Goal: Task Accomplishment & Management: Use online tool/utility

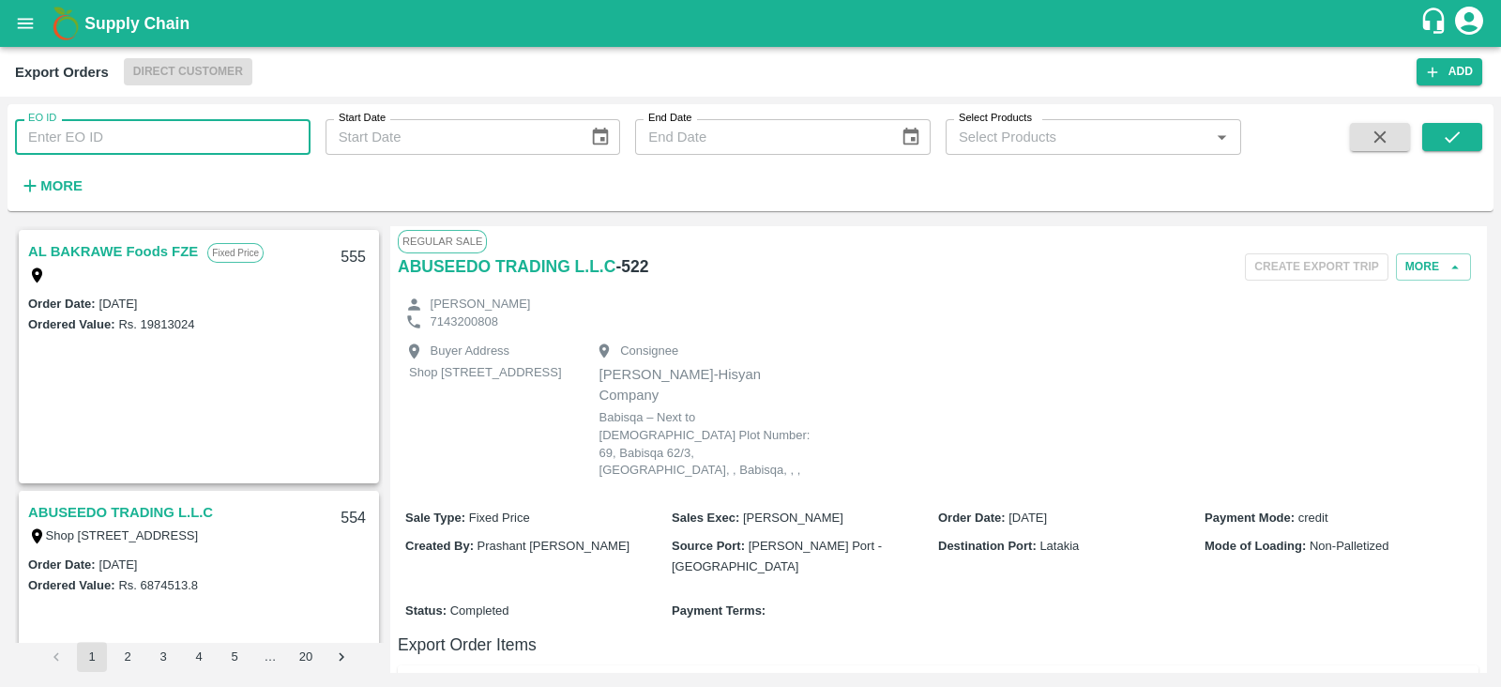
click at [193, 146] on input "EO ID" at bounding box center [163, 137] width 296 height 36
type input "522"
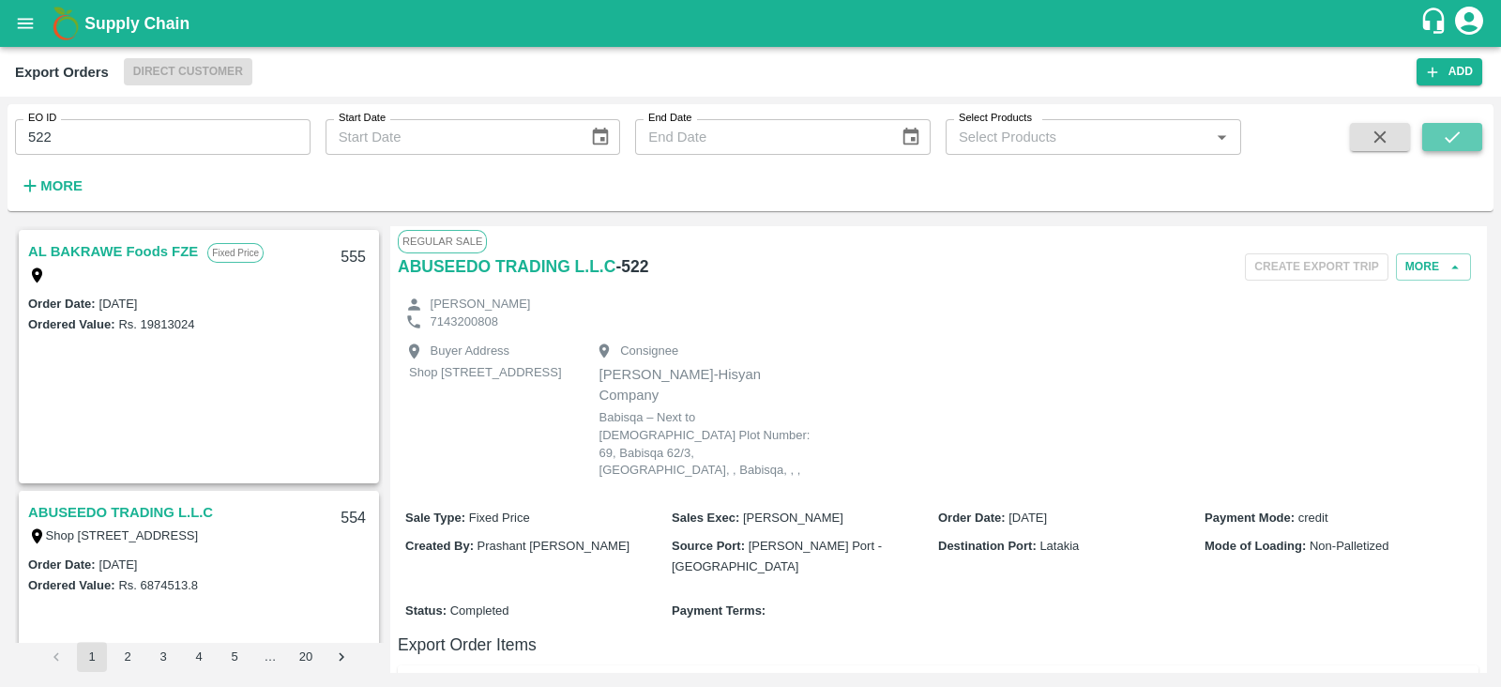
click at [1437, 143] on button "submit" at bounding box center [1453, 137] width 60 height 28
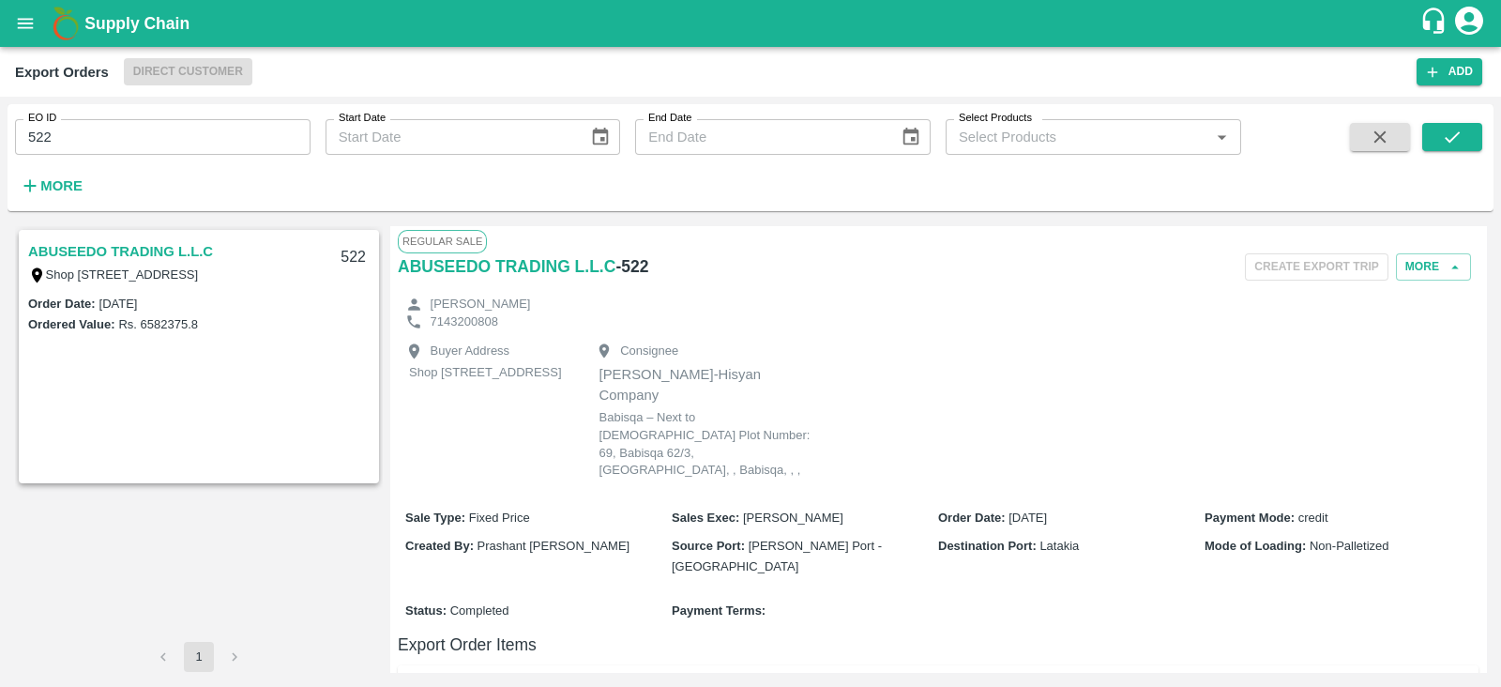
click at [194, 245] on link "ABUSEEDO TRADING L.L.C" at bounding box center [120, 251] width 185 height 24
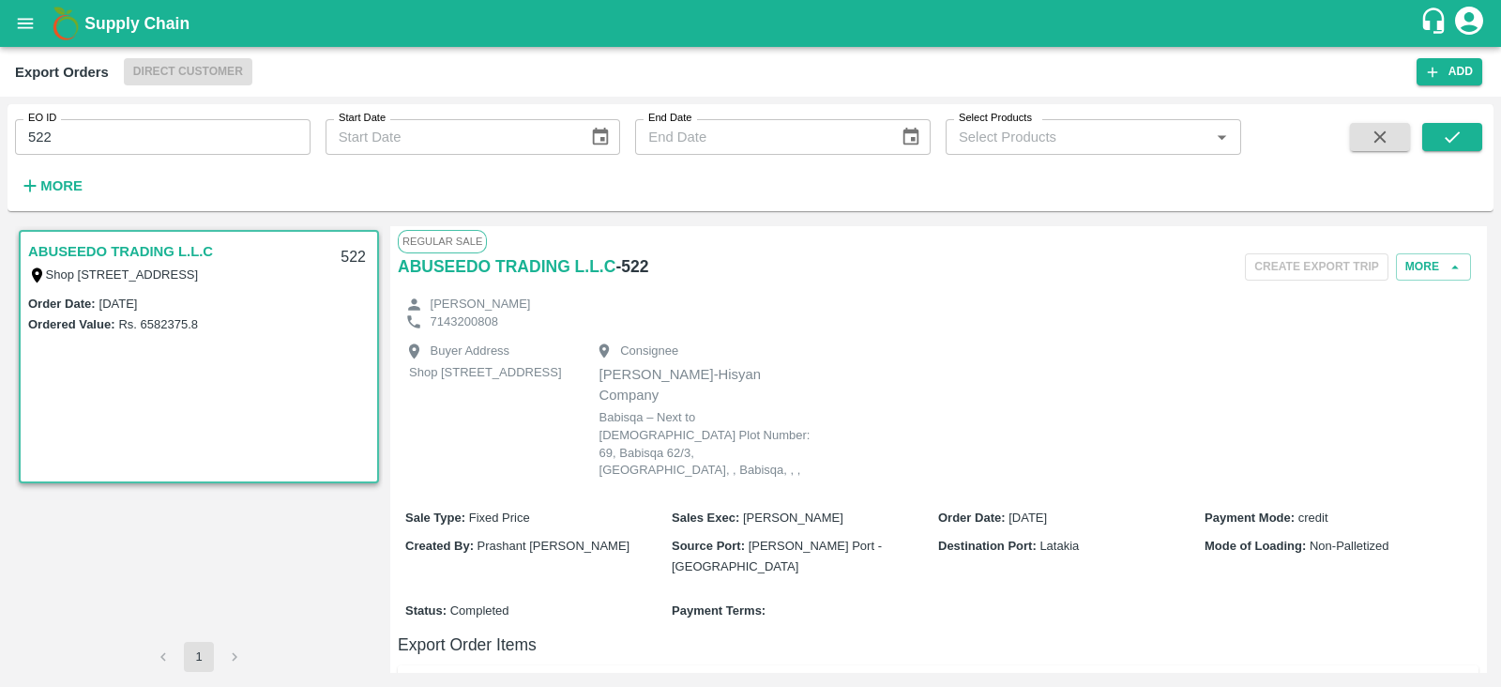
click at [194, 245] on link "ABUSEEDO TRADING L.L.C" at bounding box center [120, 251] width 185 height 24
click at [1441, 269] on button "More" at bounding box center [1433, 266] width 75 height 27
click at [1421, 361] on span "Edit" at bounding box center [1435, 353] width 37 height 21
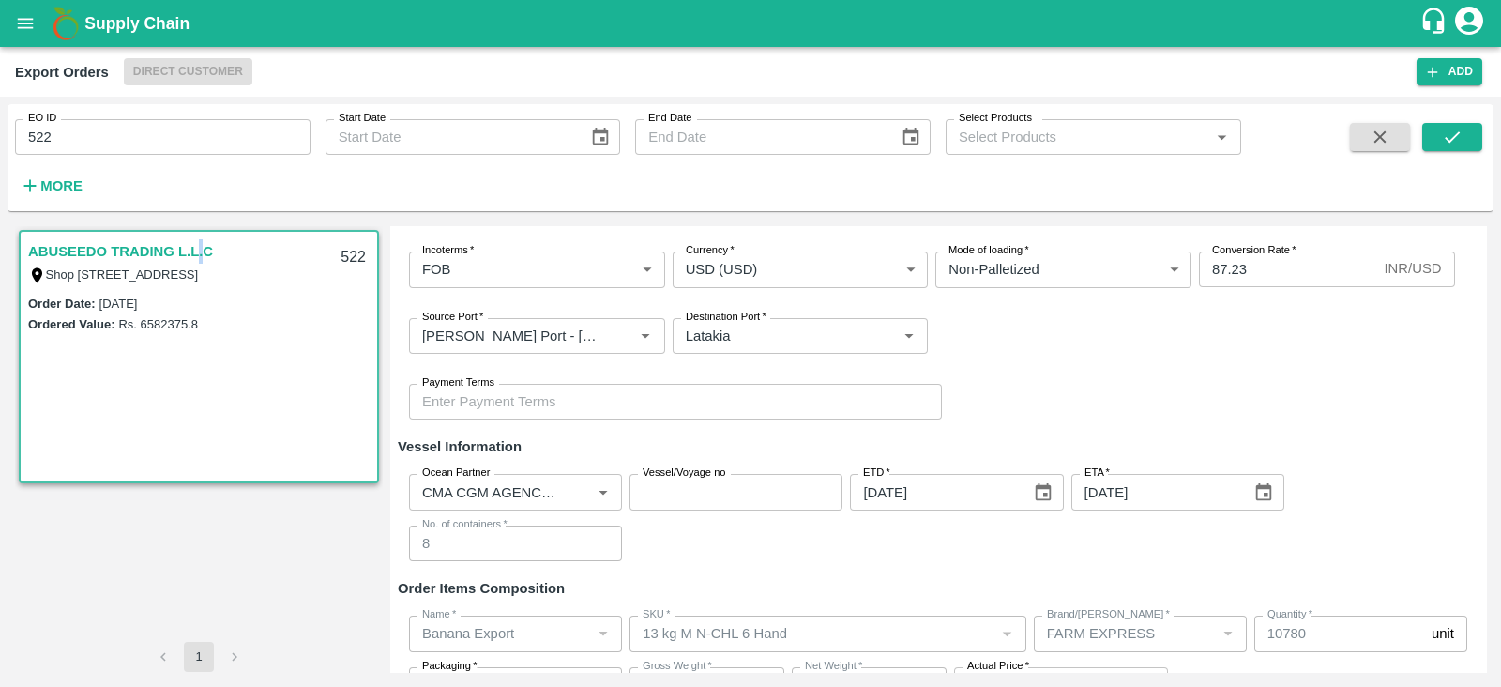
scroll to position [245, 0]
click at [1116, 448] on h6 "Vessel Information" at bounding box center [938, 449] width 1081 height 24
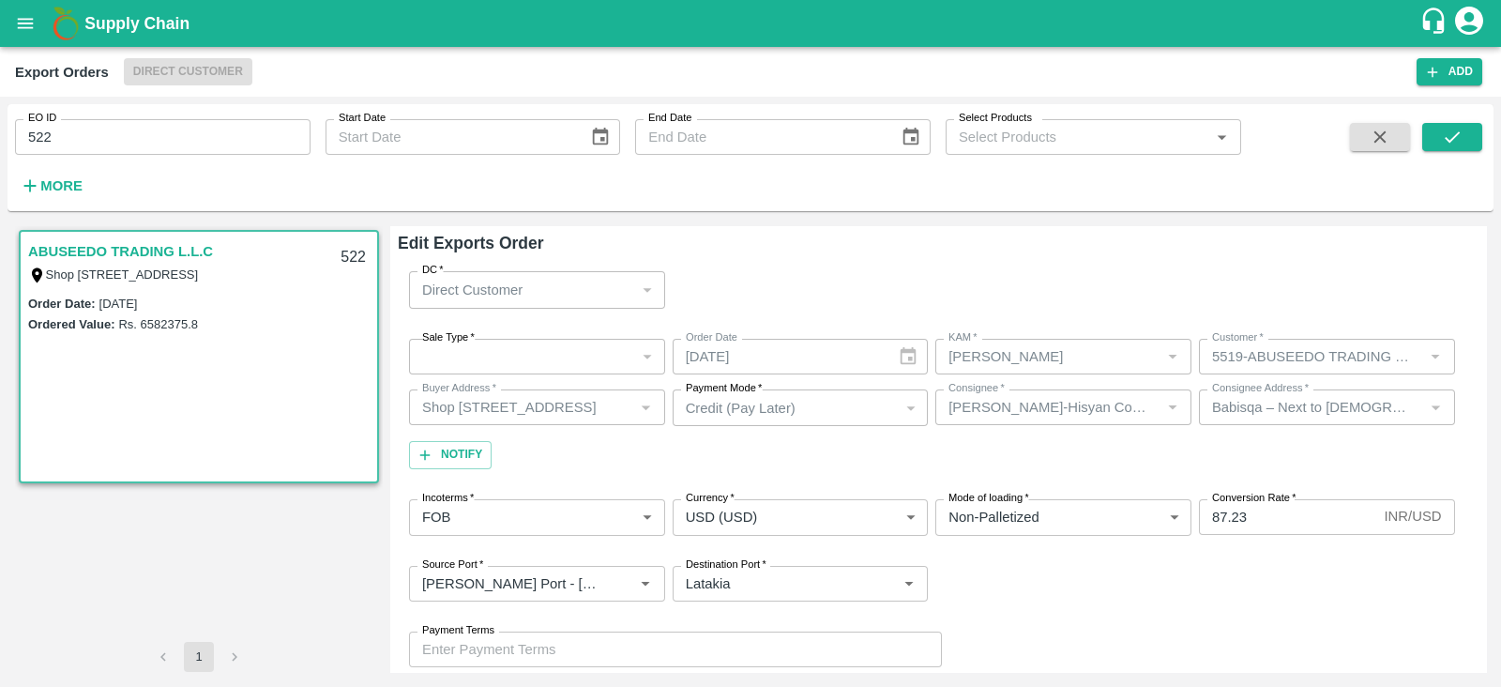
scroll to position [360, 0]
